Goal: Task Accomplishment & Management: Complete application form

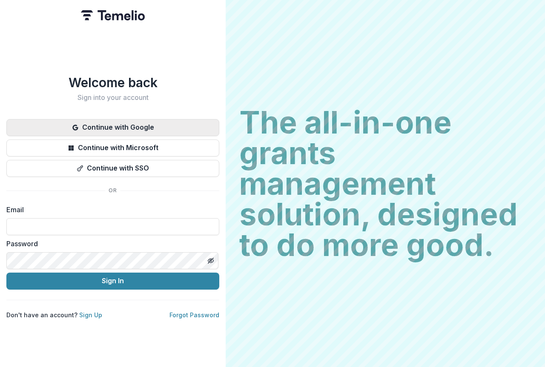
click at [145, 125] on button "Continue with Google" at bounding box center [112, 127] width 213 height 17
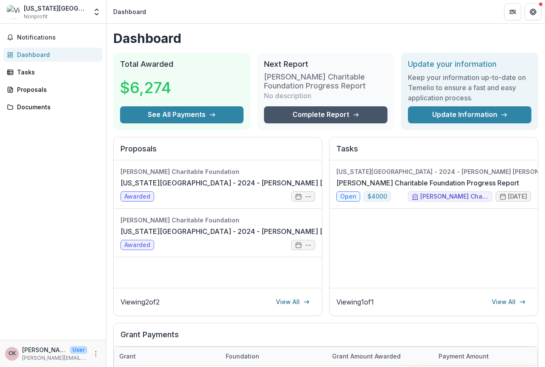
click at [313, 115] on link "Complete Report" at bounding box center [325, 114] width 123 height 17
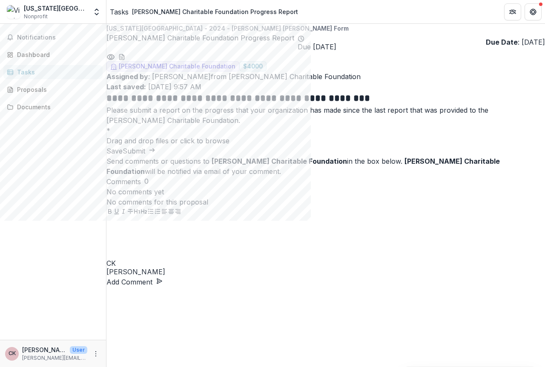
click at [229, 145] on span "click to browse" at bounding box center [204, 141] width 49 height 9
type input "**********"
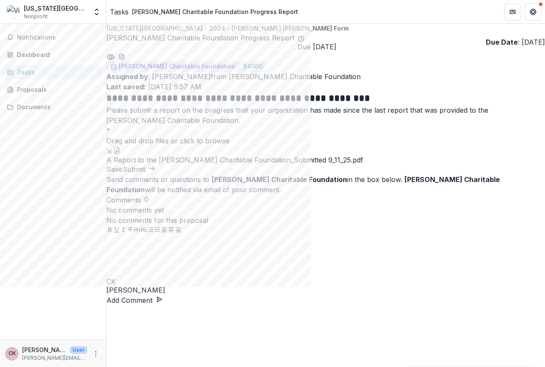
click at [155, 175] on button "Submit" at bounding box center [139, 169] width 33 height 10
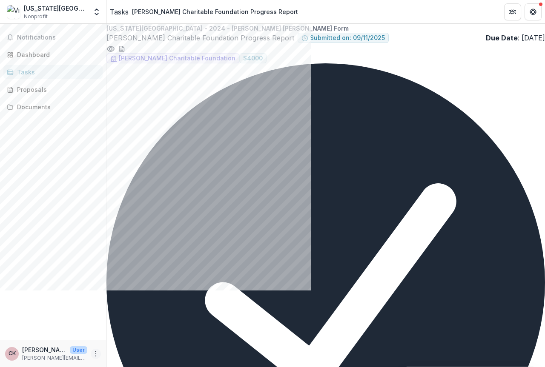
click at [95, 354] on icon "More" at bounding box center [95, 354] width 7 height 7
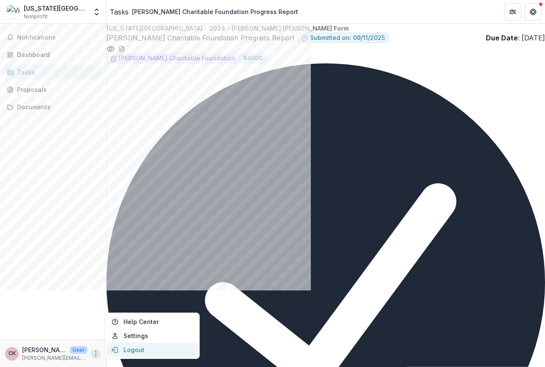
click at [130, 352] on button "Logout" at bounding box center [151, 350] width 91 height 14
